Goal: Navigation & Orientation: Find specific page/section

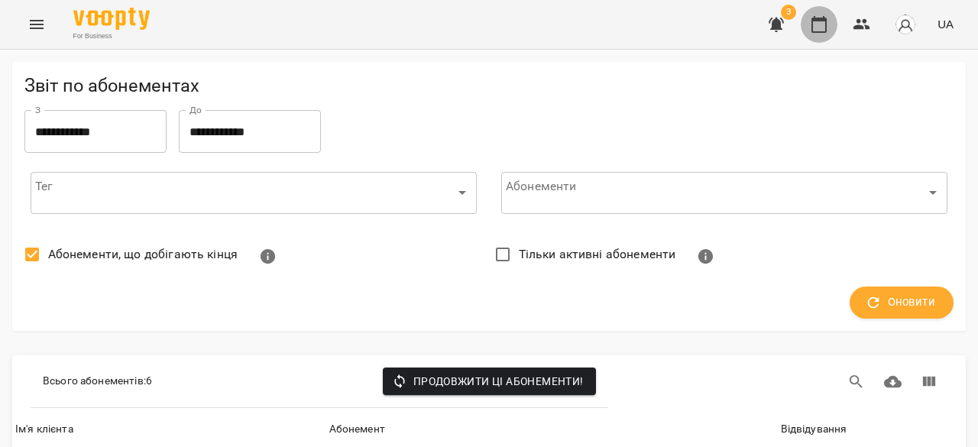
click at [829, 18] on icon "button" at bounding box center [819, 24] width 18 height 18
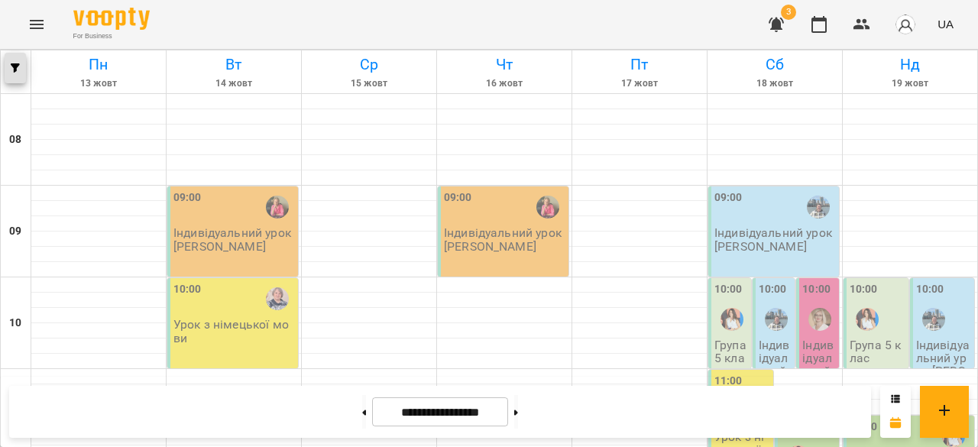
click at [17, 66] on icon "button" at bounding box center [15, 67] width 9 height 9
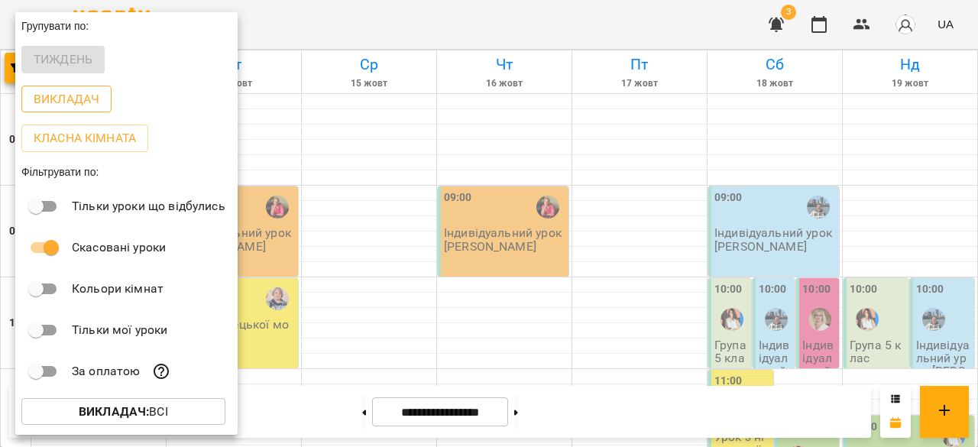
click at [75, 103] on p "Викладач" at bounding box center [67, 99] width 66 height 18
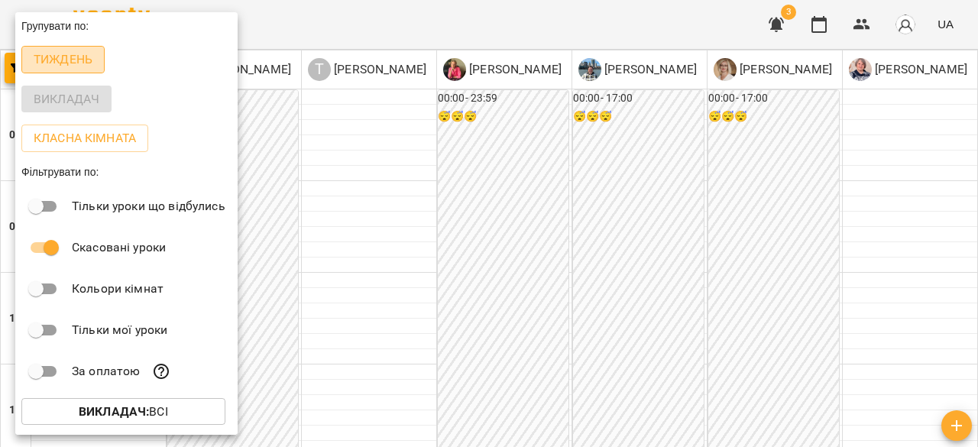
click at [63, 60] on p "Тиждень" at bounding box center [63, 59] width 59 height 18
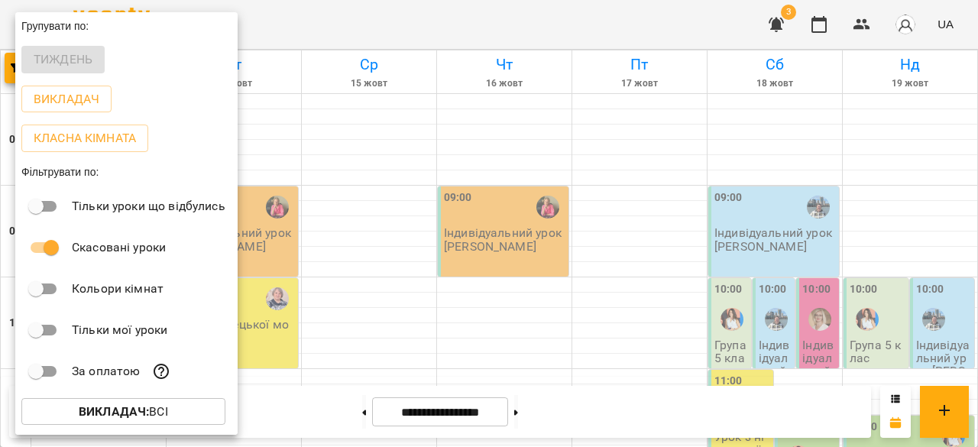
click at [116, 419] on b "Викладач :" at bounding box center [114, 411] width 70 height 15
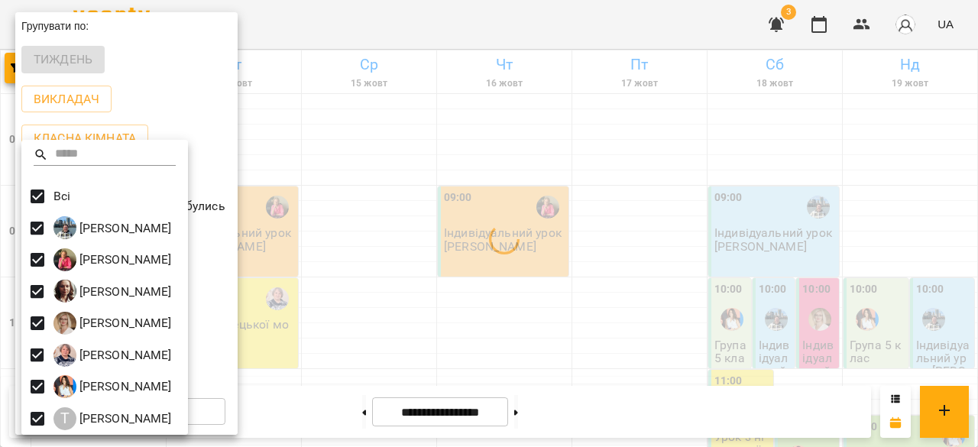
click at [343, 137] on div at bounding box center [489, 223] width 978 height 447
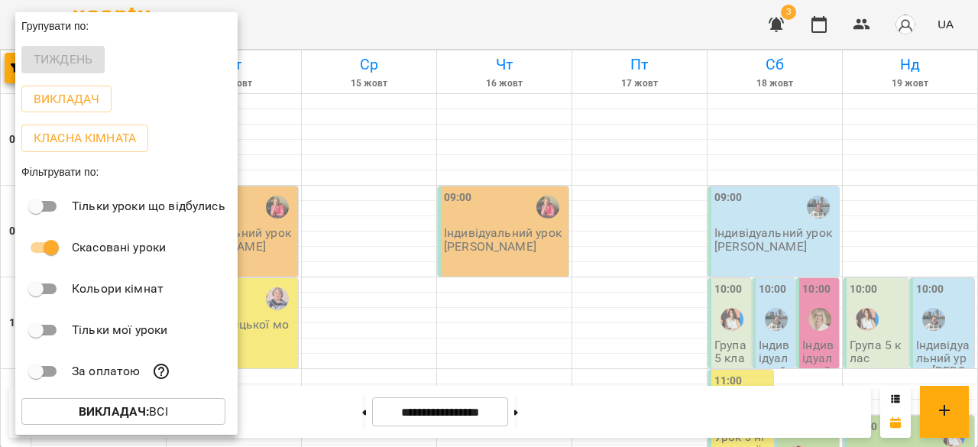
click at [376, 120] on div at bounding box center [489, 223] width 978 height 447
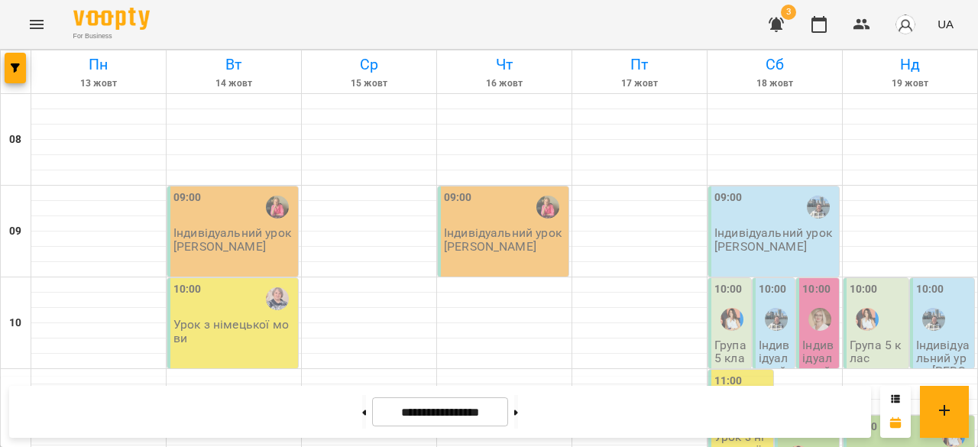
click at [31, 31] on icon "Menu" at bounding box center [37, 24] width 18 height 18
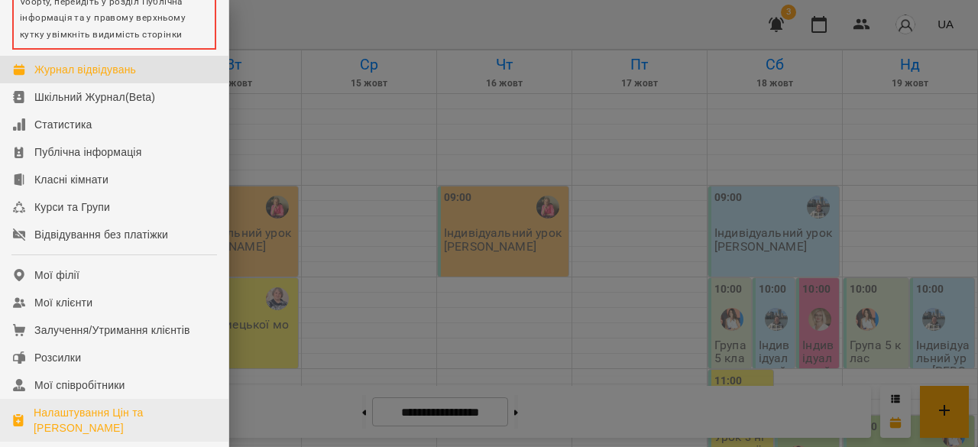
scroll to position [153, 0]
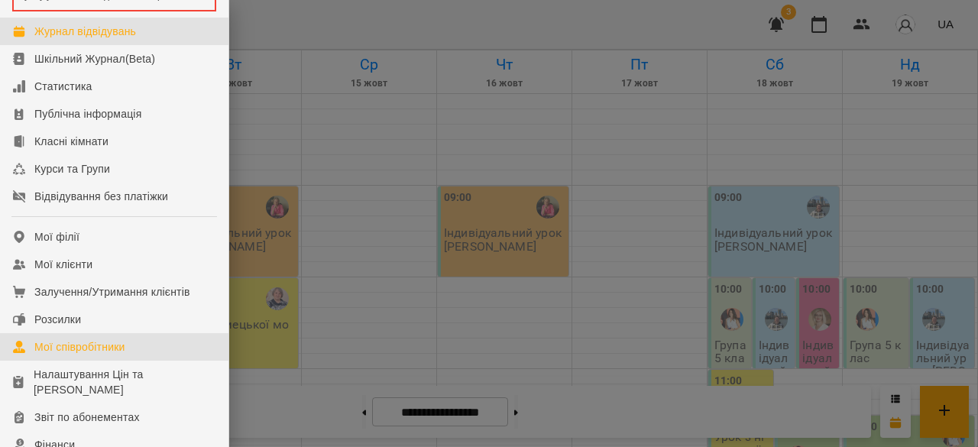
click at [73, 355] on div "Мої співробітники" at bounding box center [79, 346] width 91 height 15
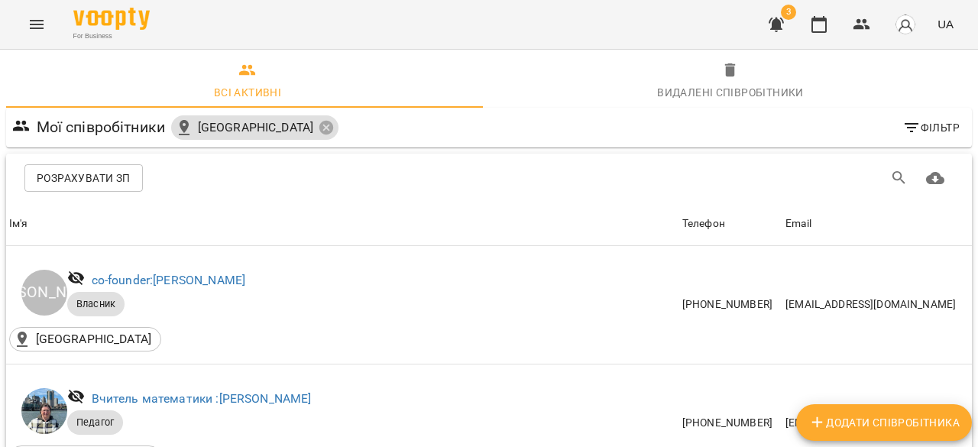
scroll to position [673, 0]
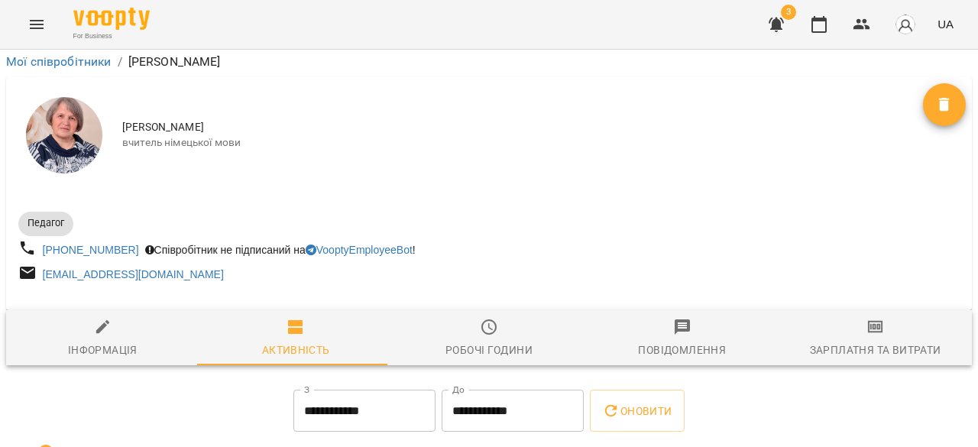
scroll to position [70, 0]
click at [118, 341] on div "Інформація" at bounding box center [103, 350] width 70 height 18
select select "**"
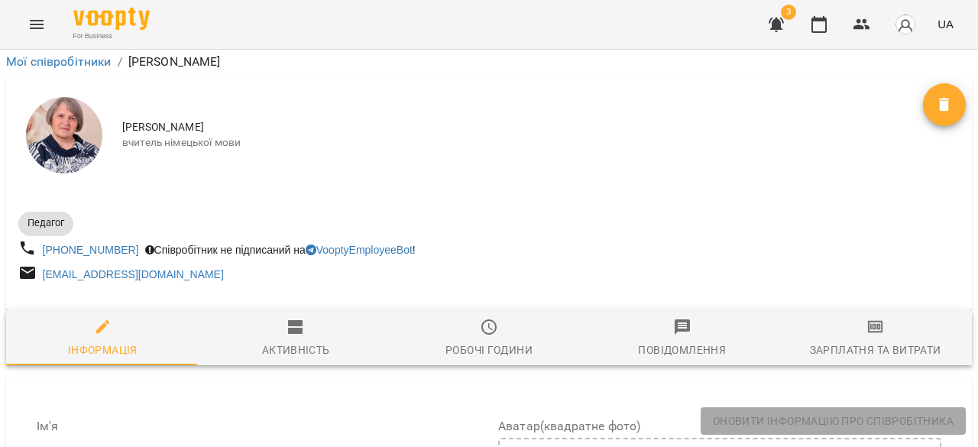
scroll to position [203, 0]
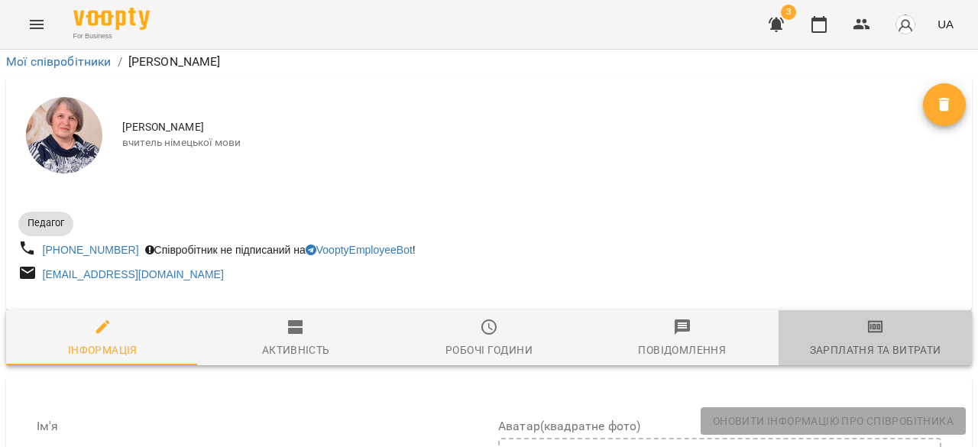
click at [813, 341] on div "Зарплатня та Витрати" at bounding box center [875, 350] width 131 height 18
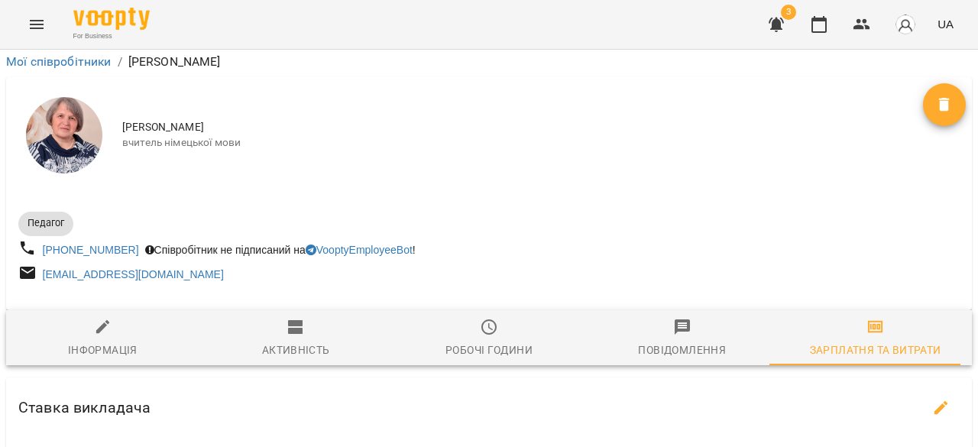
scroll to position [0, 0]
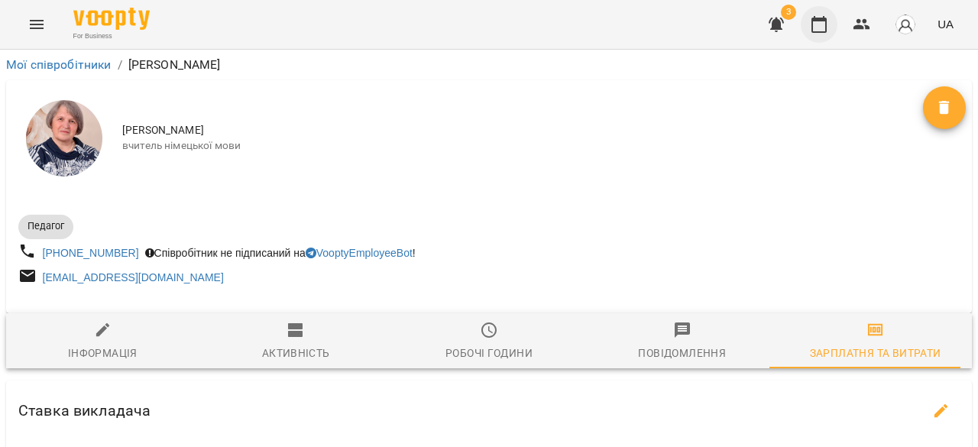
click at [829, 31] on icon "button" at bounding box center [819, 24] width 18 height 18
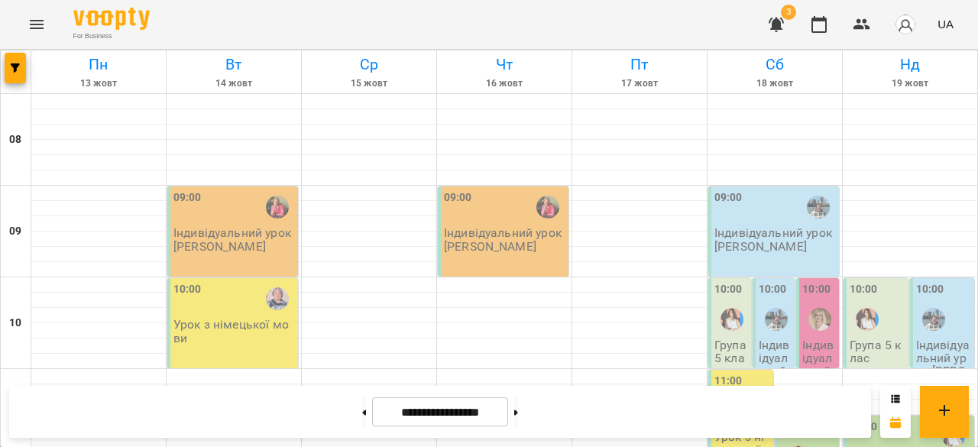
click at [242, 307] on div "10:00" at bounding box center [235, 298] width 122 height 35
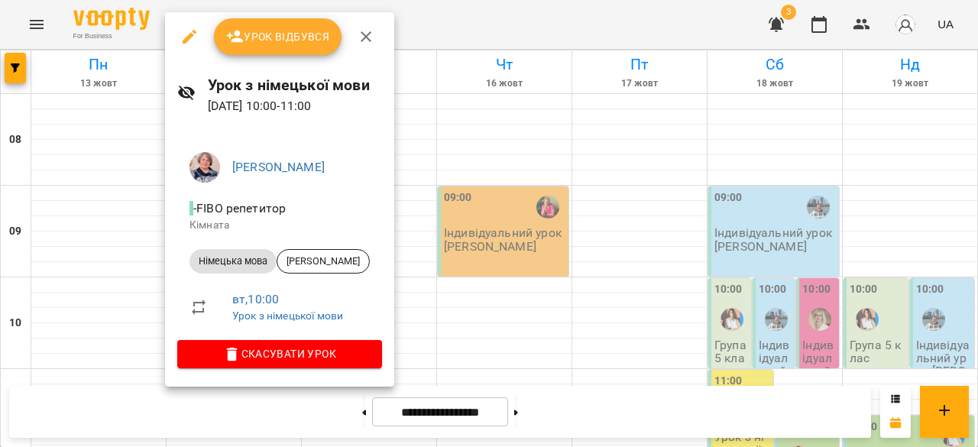
click at [463, 158] on div at bounding box center [489, 223] width 978 height 447
